Goal: Transaction & Acquisition: Purchase product/service

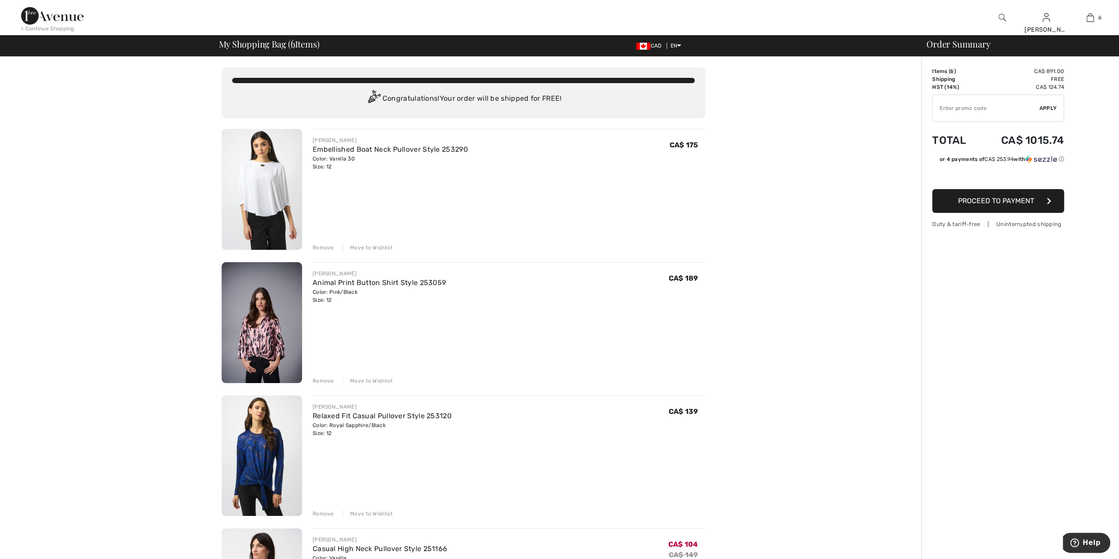
click at [321, 248] on div "Remove" at bounding box center [324, 248] width 22 height 8
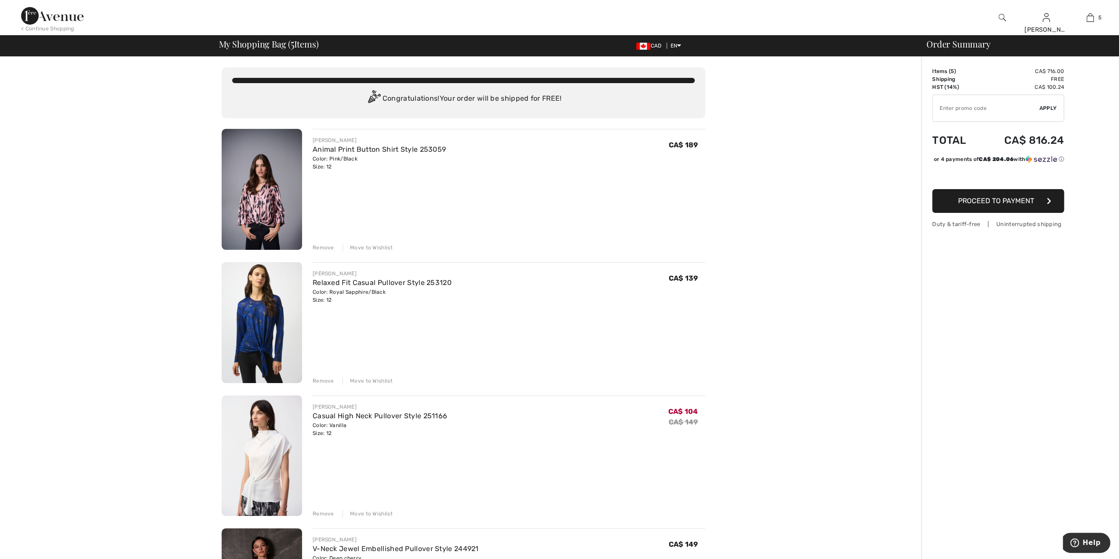
click at [322, 247] on div "Remove" at bounding box center [324, 248] width 22 height 8
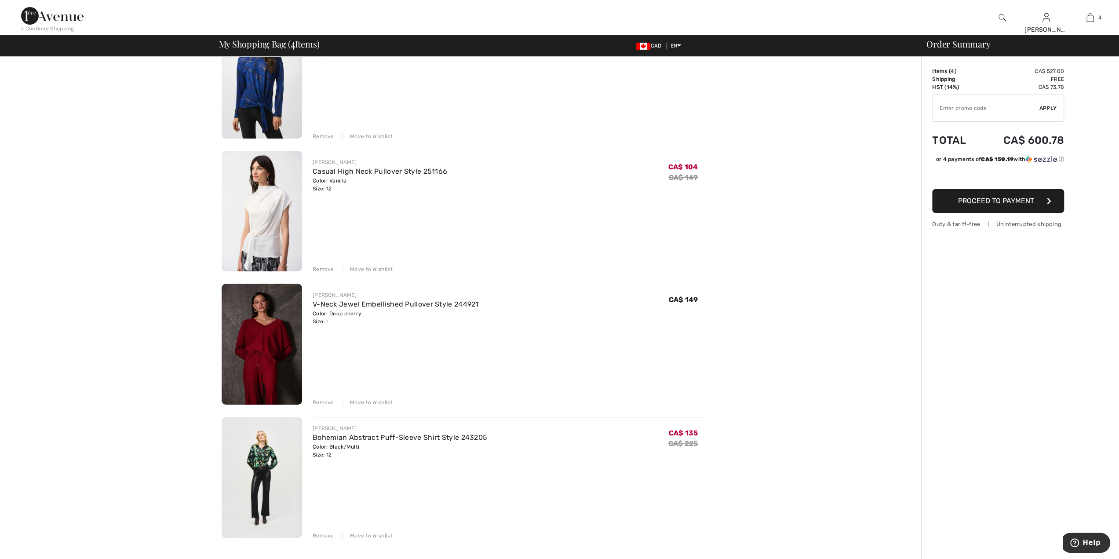
scroll to position [127, 0]
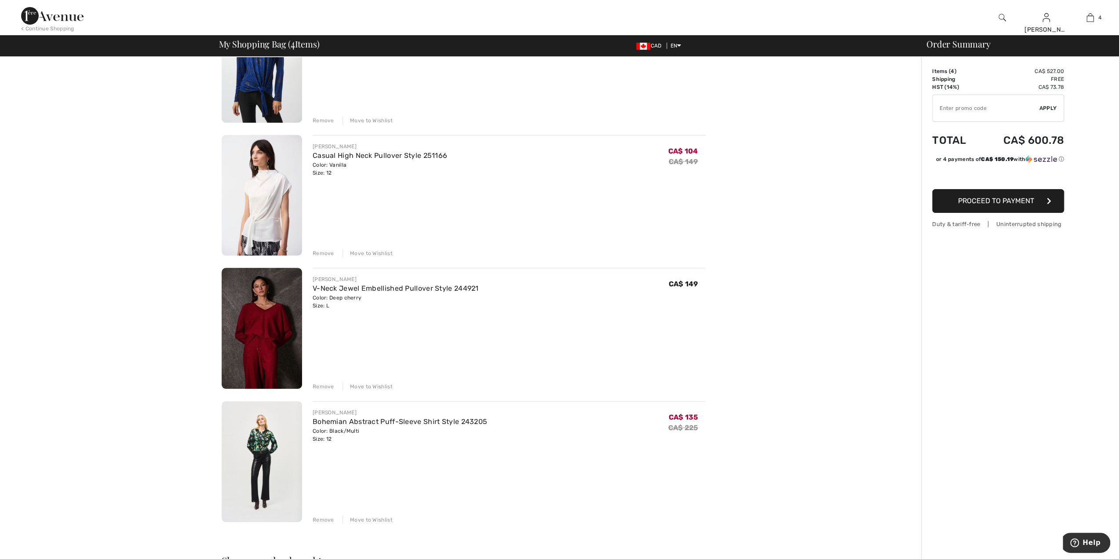
click at [321, 520] on div "Remove" at bounding box center [324, 520] width 22 height 8
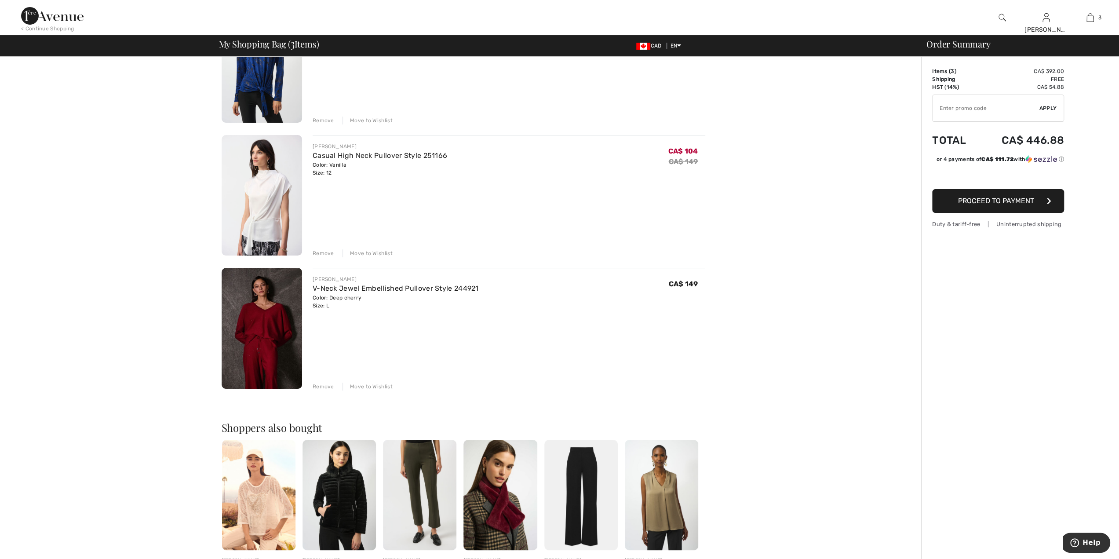
click at [981, 201] on span "Proceed to Payment" at bounding box center [996, 201] width 76 height 8
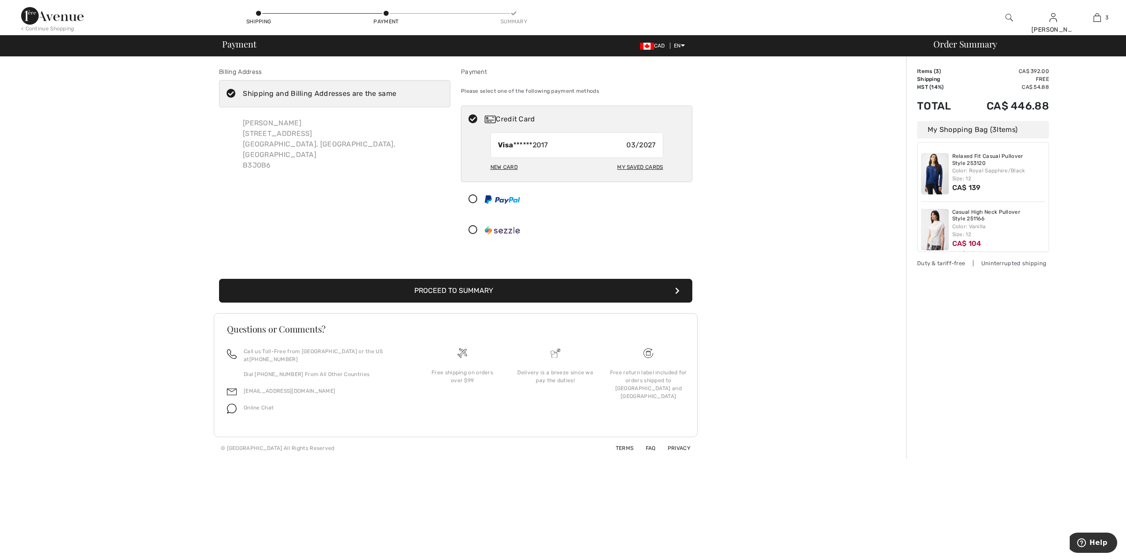
click at [574, 150] on div "Visa ******2017 03/2027" at bounding box center [576, 145] width 173 height 26
click at [633, 165] on div "My Saved Cards" at bounding box center [640, 167] width 46 height 15
radio input "true"
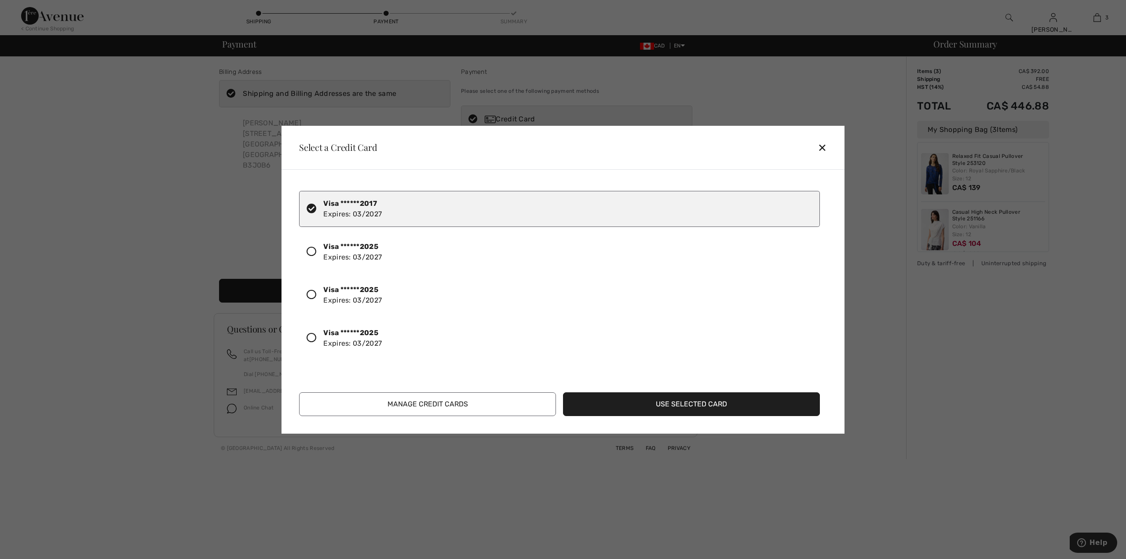
click at [370, 247] on strong "Visa ******2025" at bounding box center [350, 246] width 55 height 8
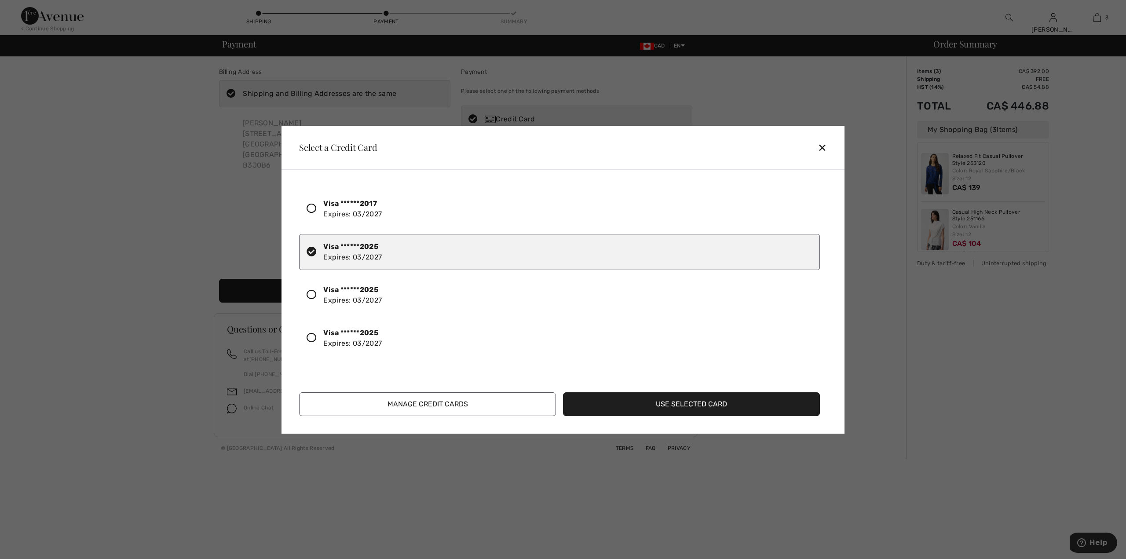
click at [596, 404] on button "Use Selected Card" at bounding box center [691, 404] width 257 height 24
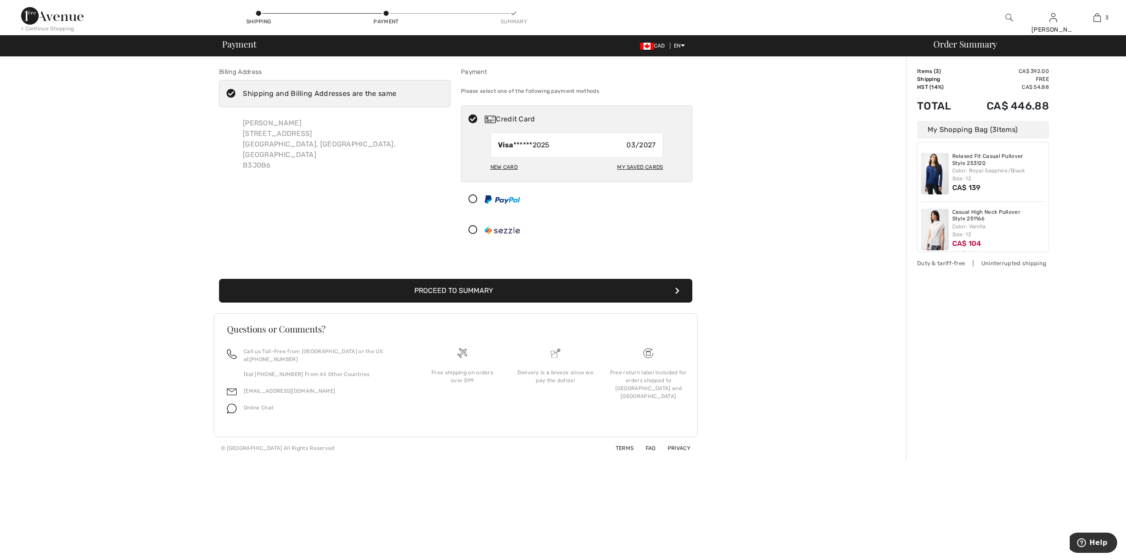
click at [421, 296] on button "Proceed to Summary" at bounding box center [455, 291] width 473 height 24
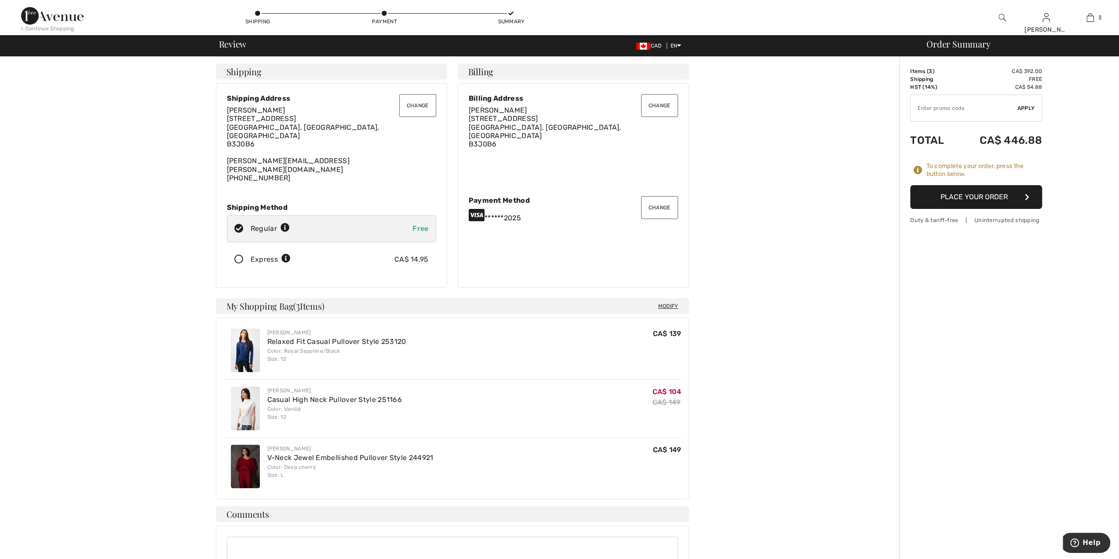
click at [944, 98] on input "TEXT" at bounding box center [964, 108] width 107 height 26
type input "EXTRA20"
click at [1023, 110] on span "Apply" at bounding box center [1027, 108] width 18 height 8
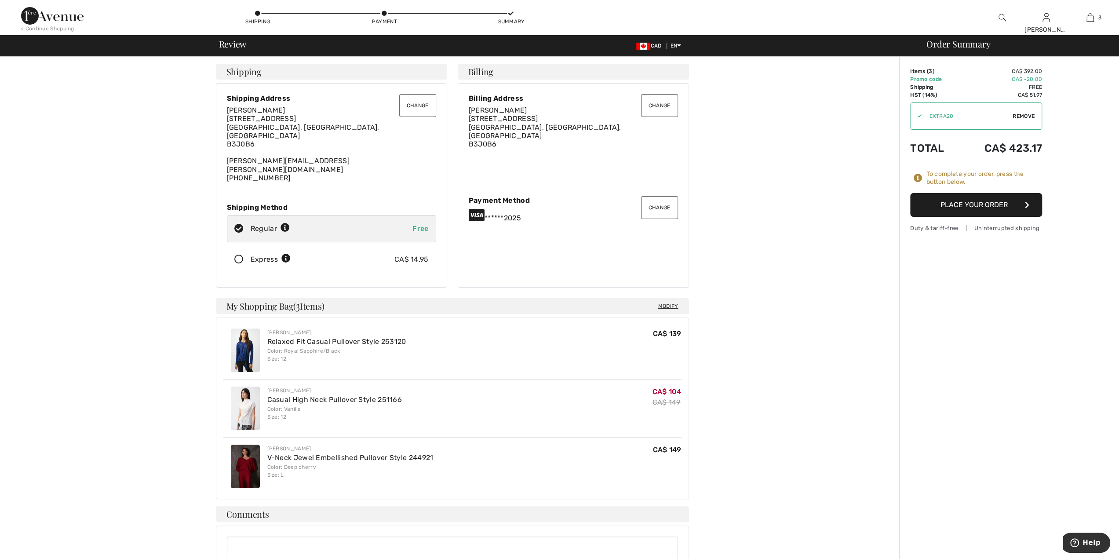
click at [974, 201] on button "Place Your Order" at bounding box center [977, 205] width 132 height 24
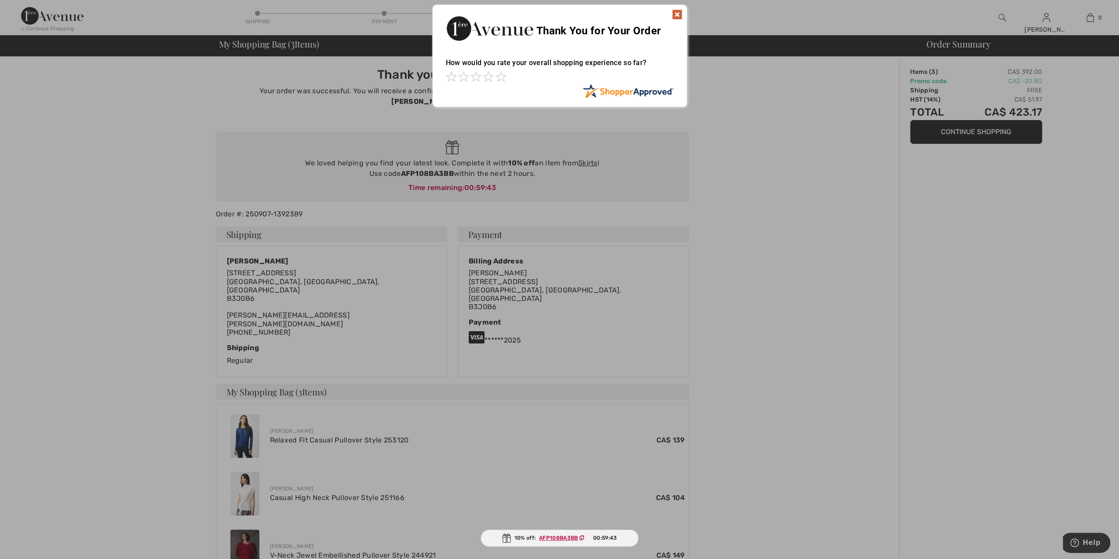
click at [681, 12] on img at bounding box center [677, 14] width 11 height 11
